Goal: Information Seeking & Learning: Learn about a topic

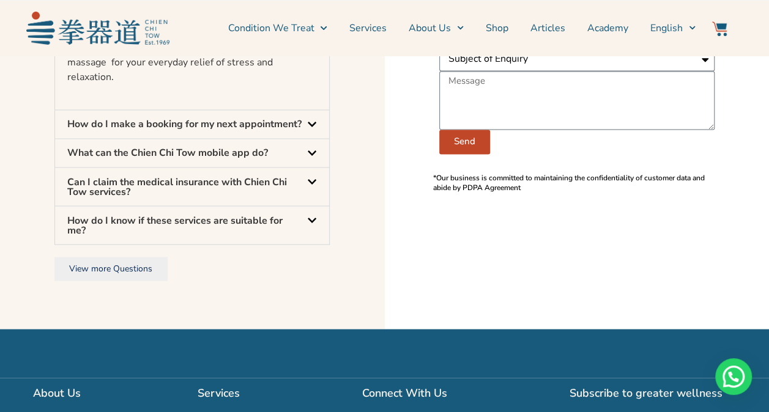
scroll to position [1039, 0]
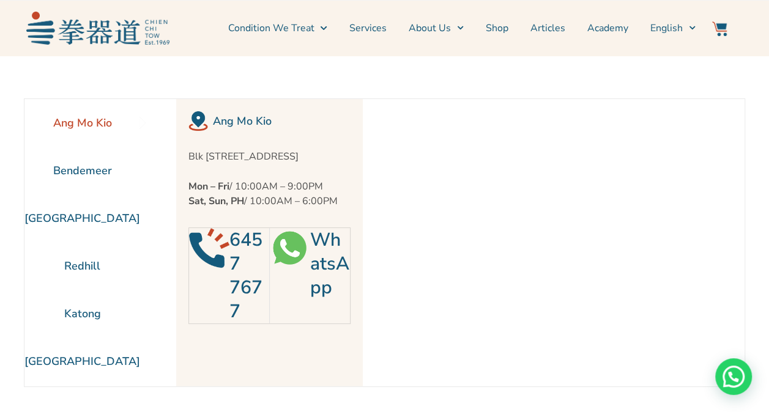
scroll to position [0, 0]
click at [385, 23] on link "Services" at bounding box center [367, 28] width 37 height 31
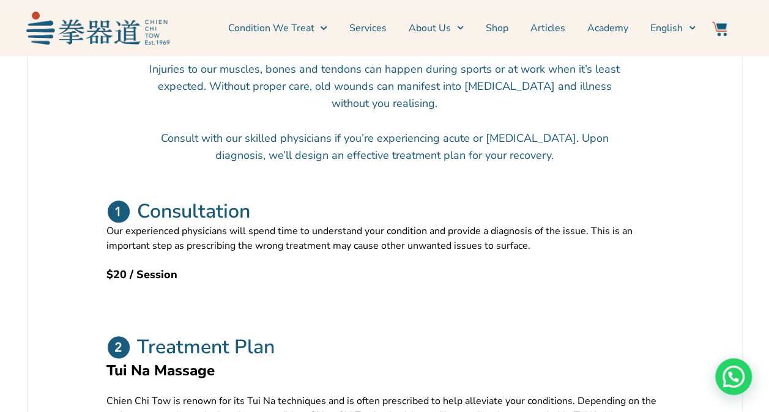
scroll to position [367, 0]
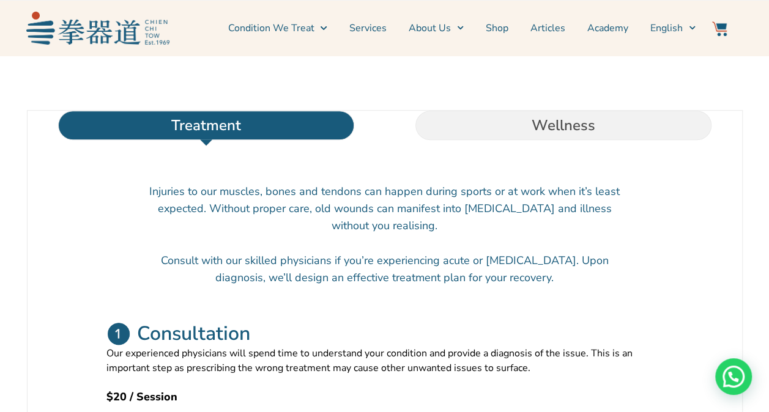
click at [500, 140] on li "Wellness" at bounding box center [563, 125] width 357 height 29
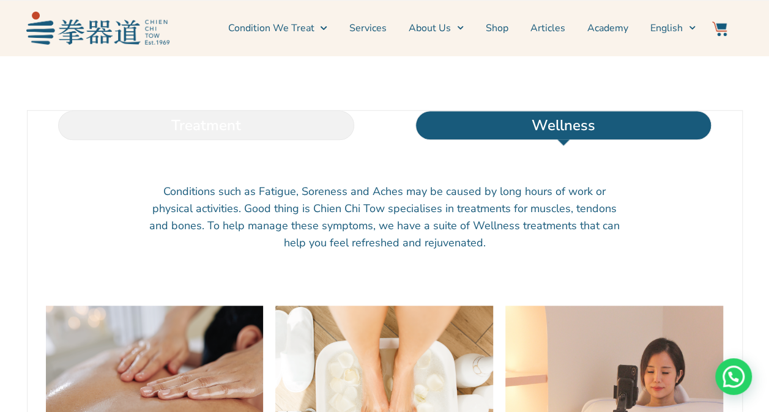
click at [260, 140] on li "Treatment" at bounding box center [206, 125] width 357 height 29
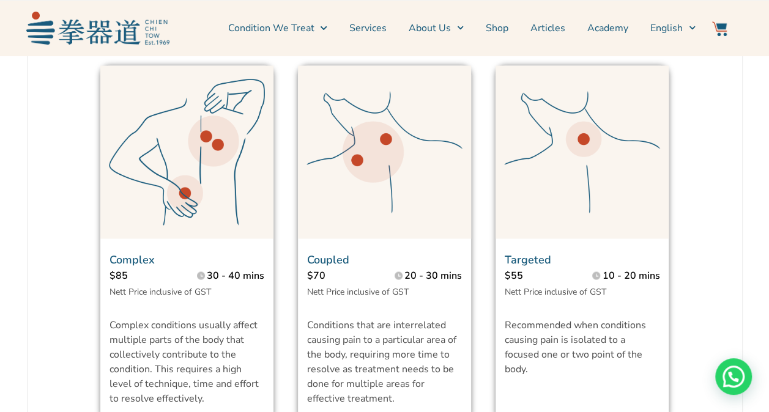
scroll to position [978, 0]
